Goal: Task Accomplishment & Management: Complete application form

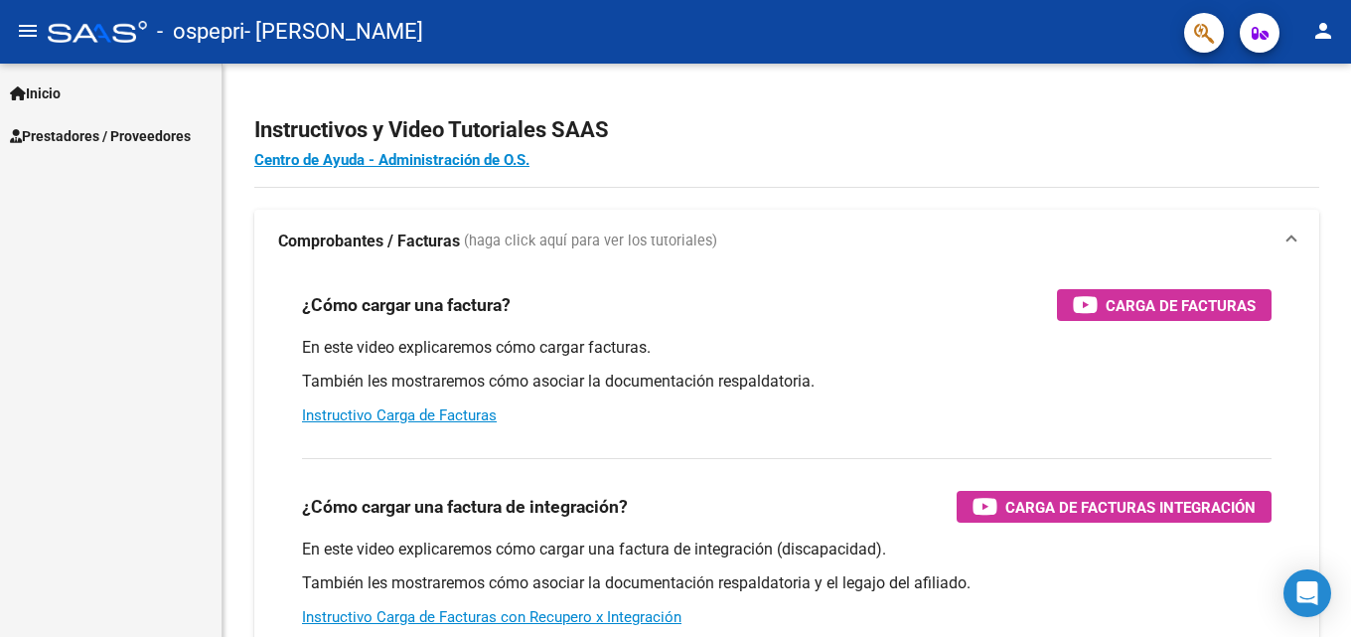
click at [86, 125] on span "Prestadores / Proveedores" at bounding box center [100, 136] width 181 height 22
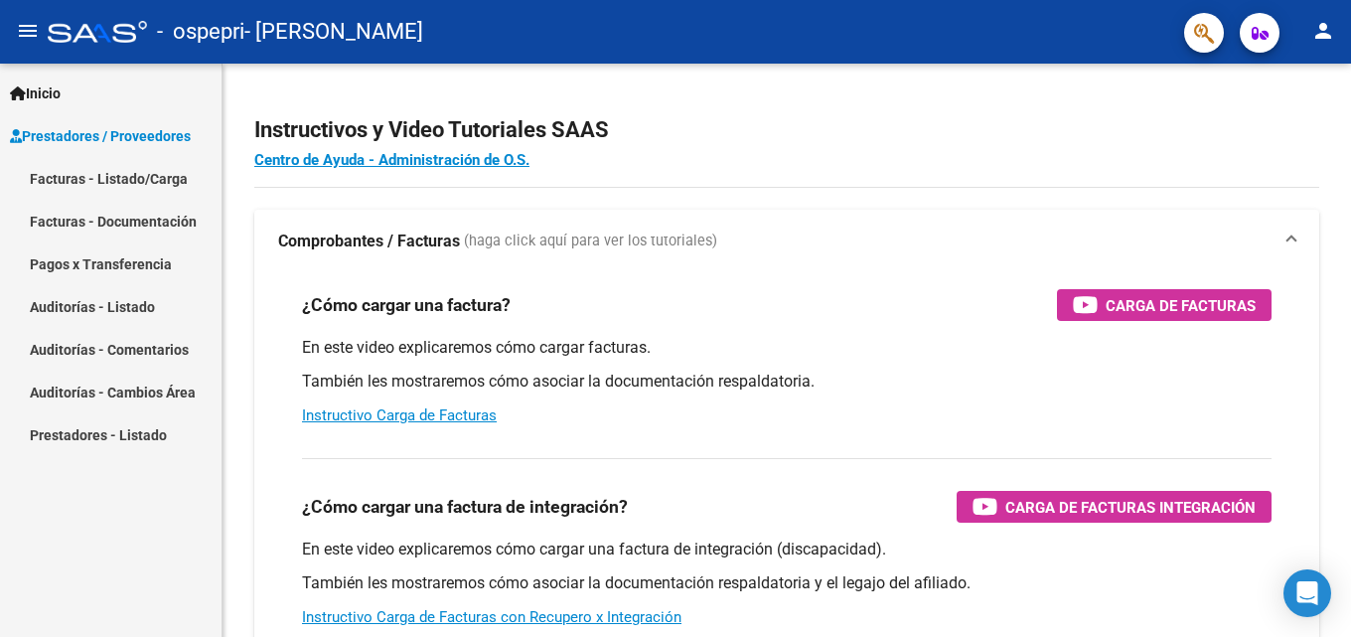
click at [119, 188] on link "Facturas - Listado/Carga" at bounding box center [111, 178] width 222 height 43
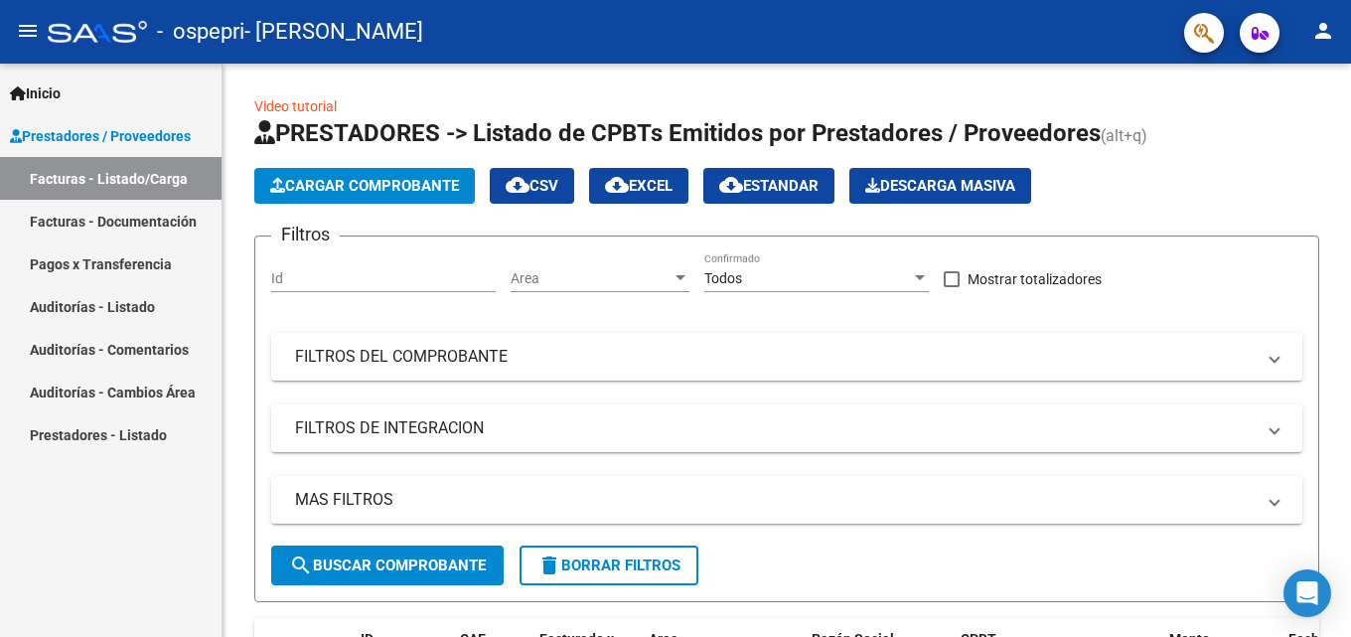
click at [129, 224] on link "Facturas - Documentación" at bounding box center [111, 221] width 222 height 43
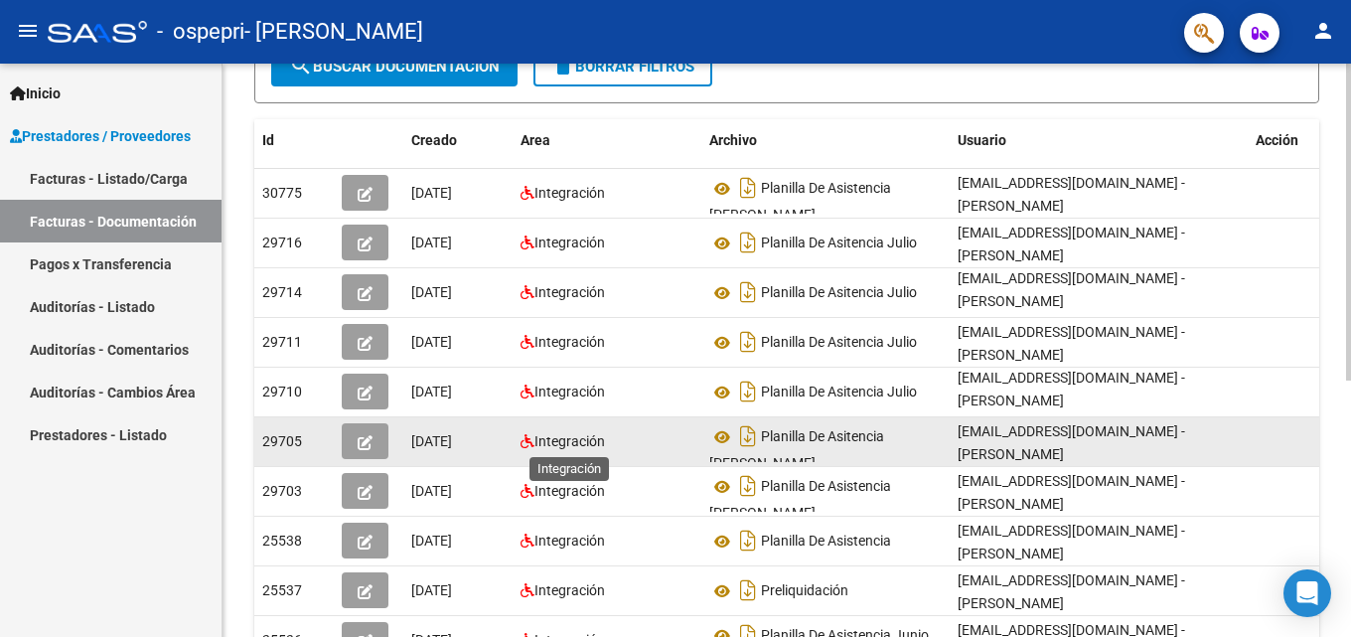
scroll to position [463, 0]
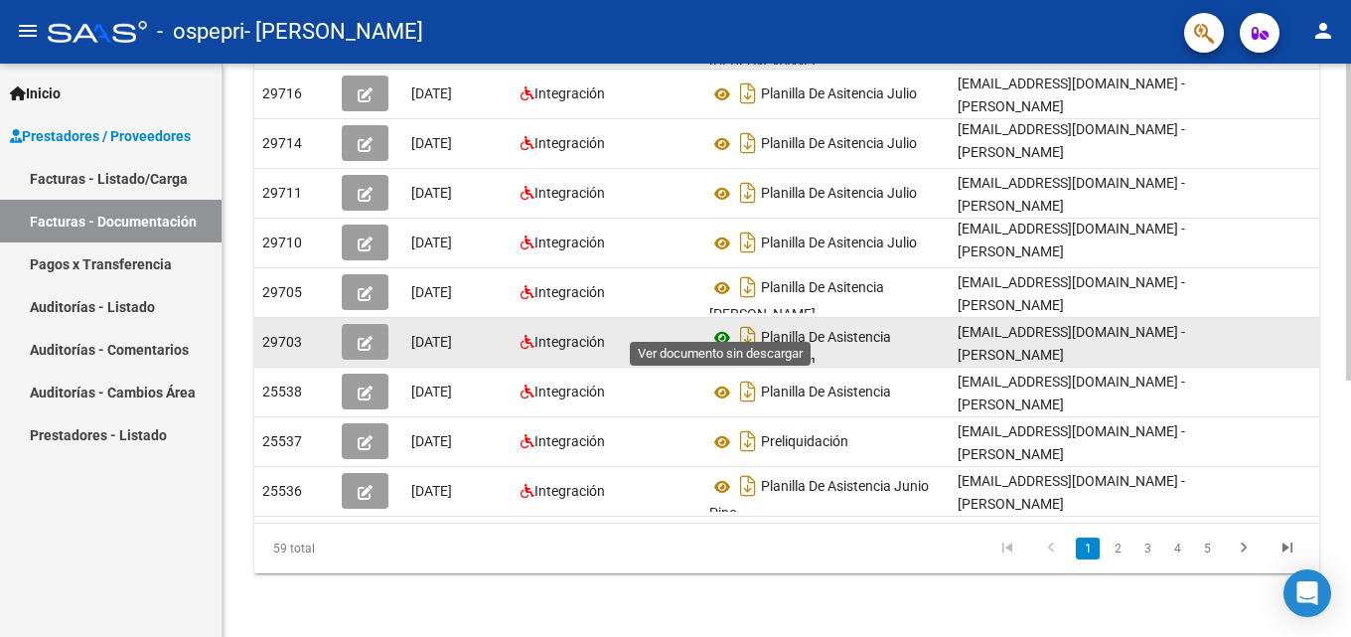
click at [729, 326] on icon at bounding box center [723, 338] width 26 height 24
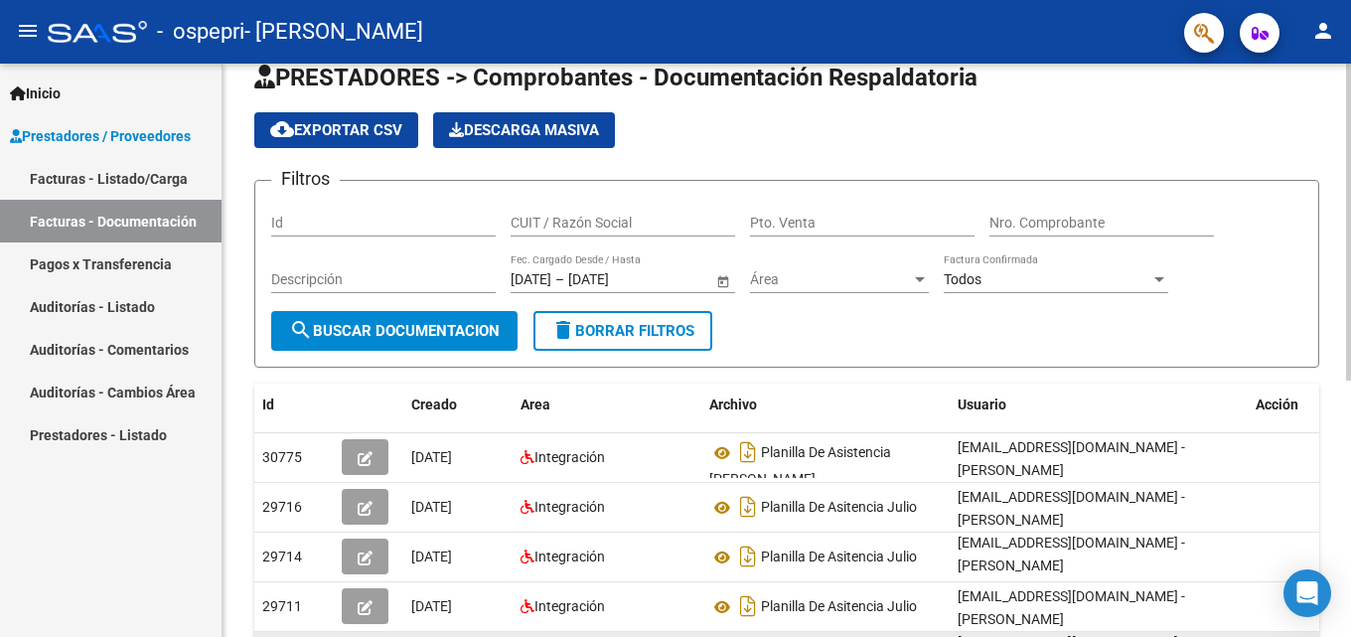
scroll to position [0, 0]
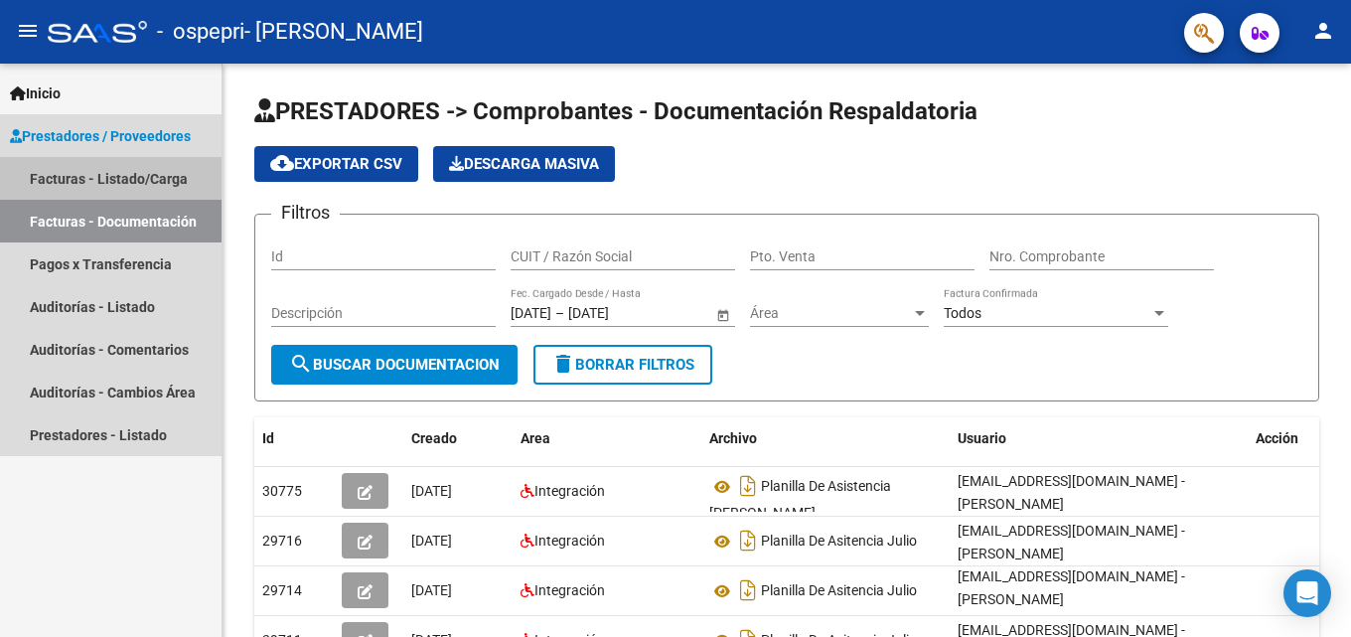
click at [153, 173] on link "Facturas - Listado/Carga" at bounding box center [111, 178] width 222 height 43
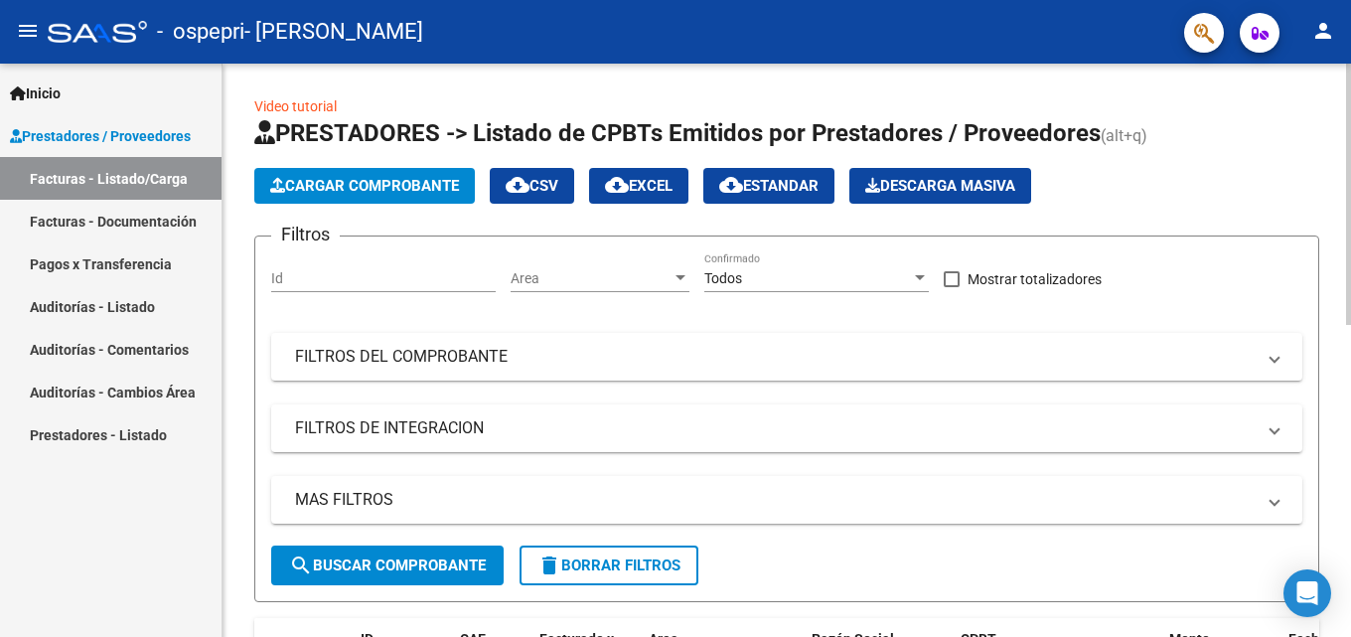
click at [426, 181] on span "Cargar Comprobante" at bounding box center [364, 186] width 189 height 18
